Goal: Transaction & Acquisition: Purchase product/service

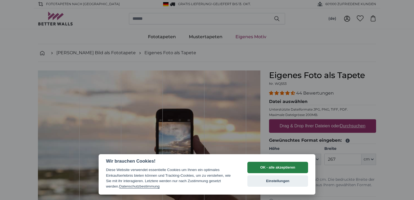
click at [278, 169] on button "OK - alle akzeptieren" at bounding box center [278, 167] width 61 height 11
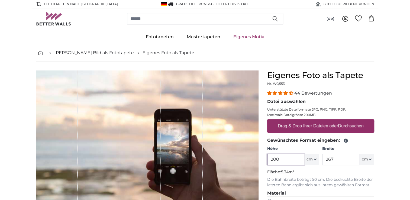
drag, startPoint x: 296, startPoint y: 162, endPoint x: 266, endPoint y: 162, distance: 29.8
click at [266, 162] on div "Eigenes Foto als Tapete Nr. WQ553 44 Bewertungen Datei auswählen Unterstützte D…" at bounding box center [321, 192] width 116 height 244
type input "117"
drag, startPoint x: 342, startPoint y: 157, endPoint x: 322, endPoint y: 159, distance: 19.6
click at [322, 159] on div "Höhe 117 ft cm Centimeter (cm) Inches (inch) Feet (ft. in.) Breite 267 ft cm Ce…" at bounding box center [320, 155] width 107 height 19
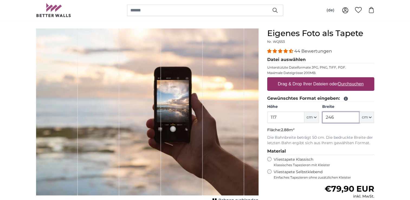
scroll to position [54, 0]
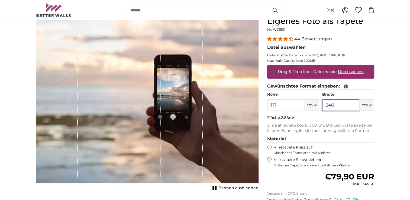
type input "246"
click at [271, 146] on div "Vliestapete Klassisch Klassisches Tapezieren mit Kleister" at bounding box center [320, 150] width 107 height 10
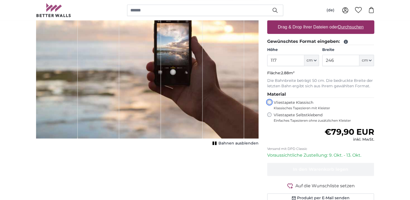
scroll to position [136, 0]
